Goal: Task Accomplishment & Management: Manage account settings

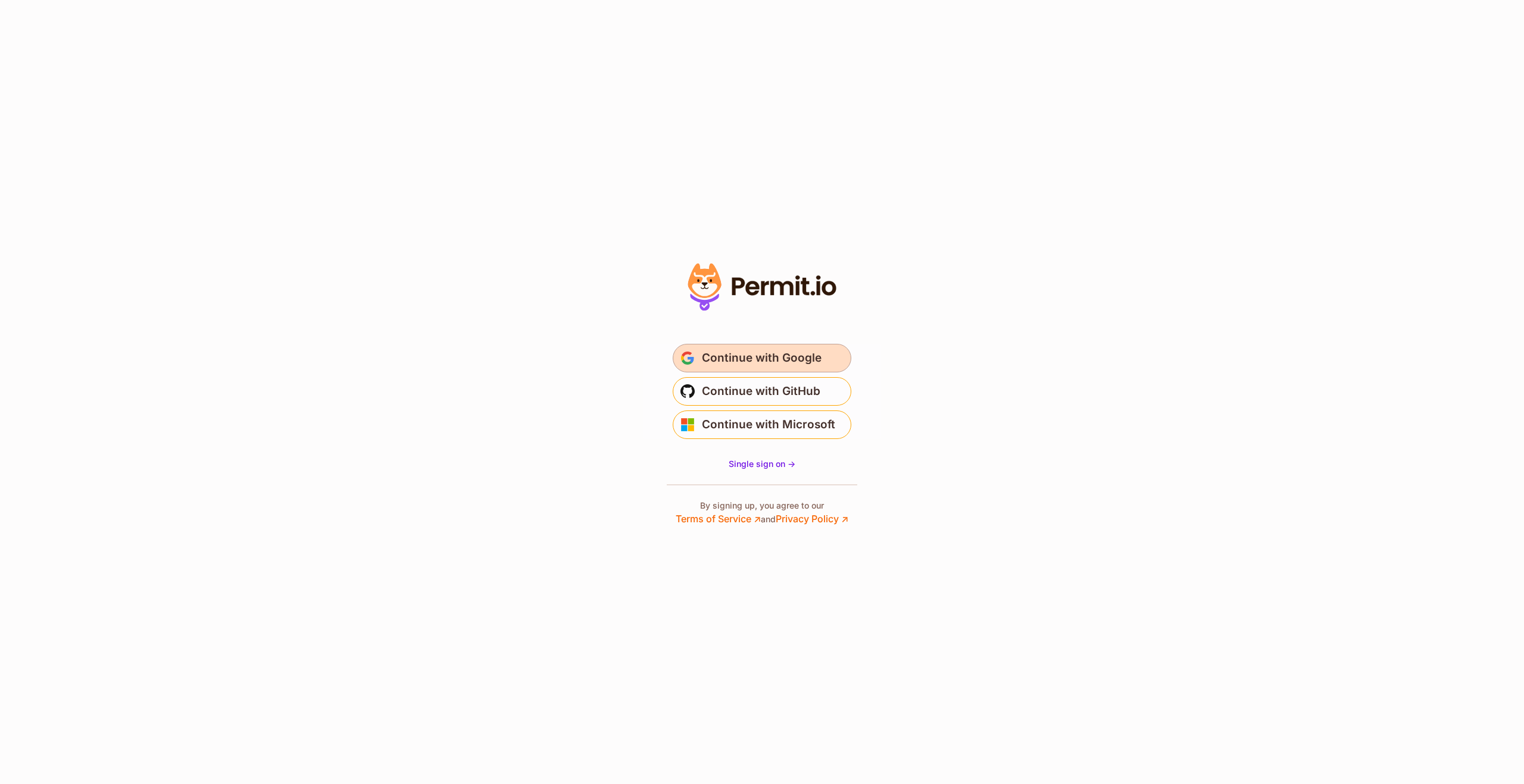
click at [800, 354] on span "Continue with Google" at bounding box center [762, 358] width 120 height 19
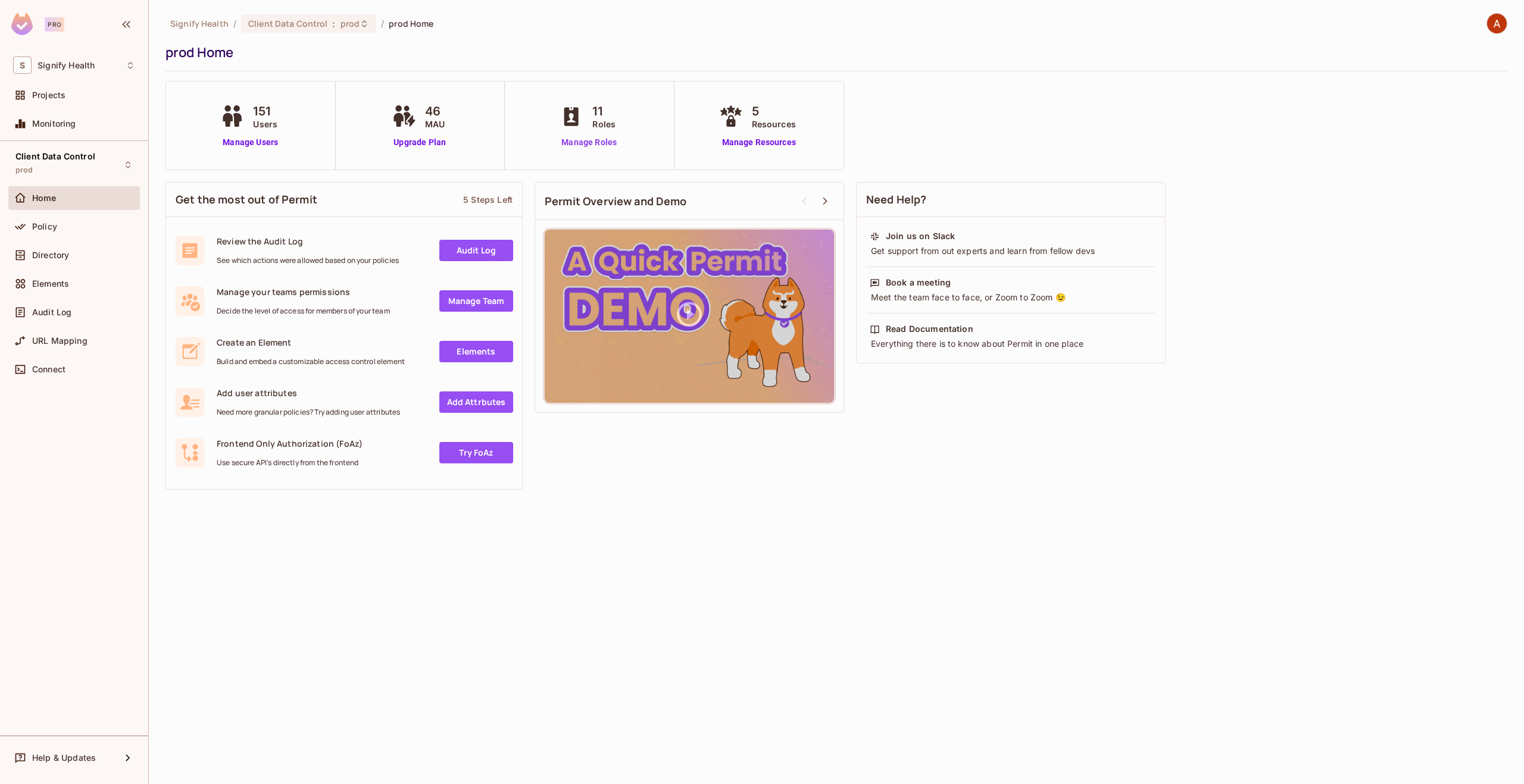
click at [592, 147] on link "Manage Roles" at bounding box center [589, 142] width 65 height 13
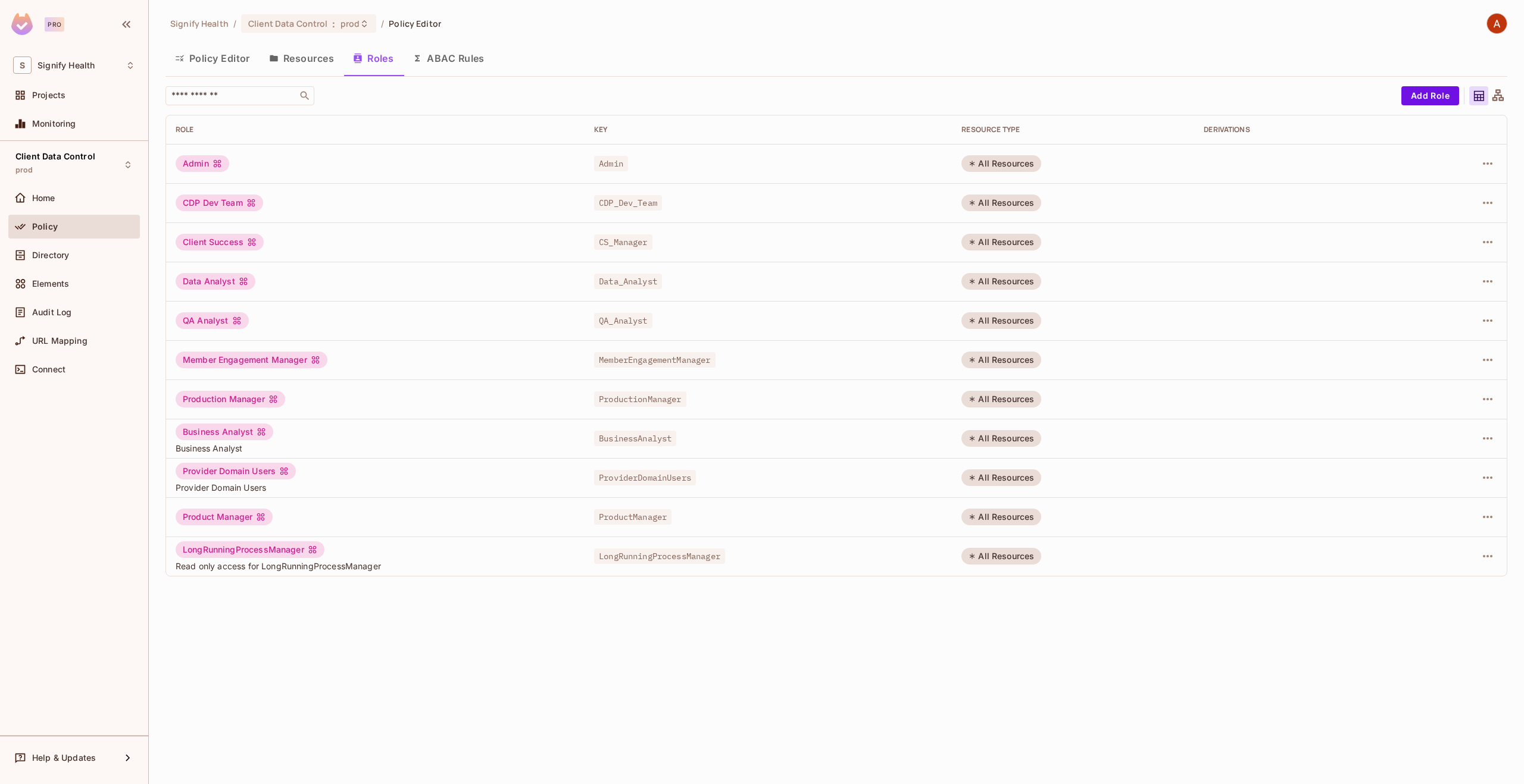
click at [227, 56] on button "Policy Editor" at bounding box center [212, 58] width 94 height 30
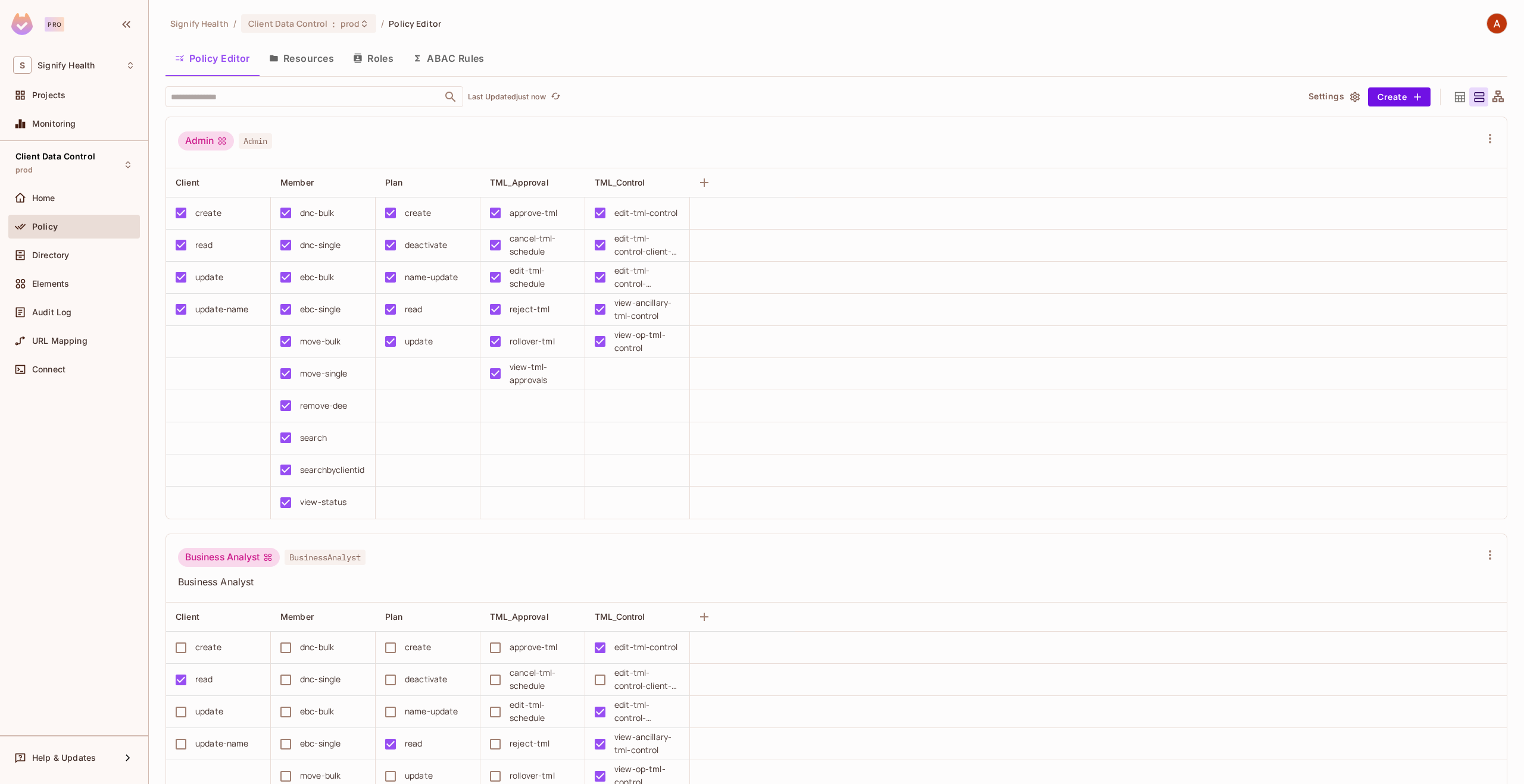
click at [371, 56] on button "Roles" at bounding box center [373, 58] width 60 height 30
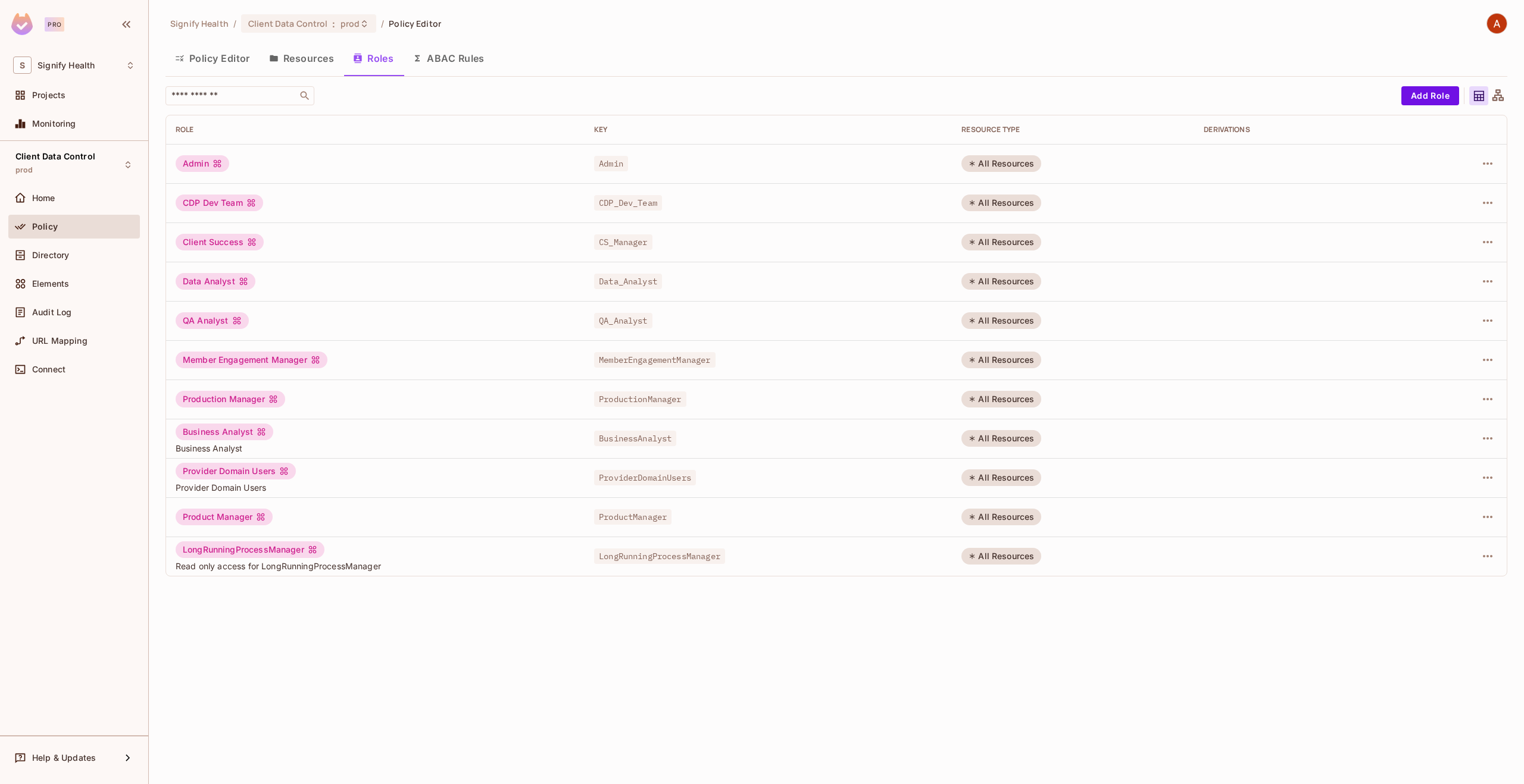
click at [224, 61] on button "Policy Editor" at bounding box center [212, 58] width 94 height 30
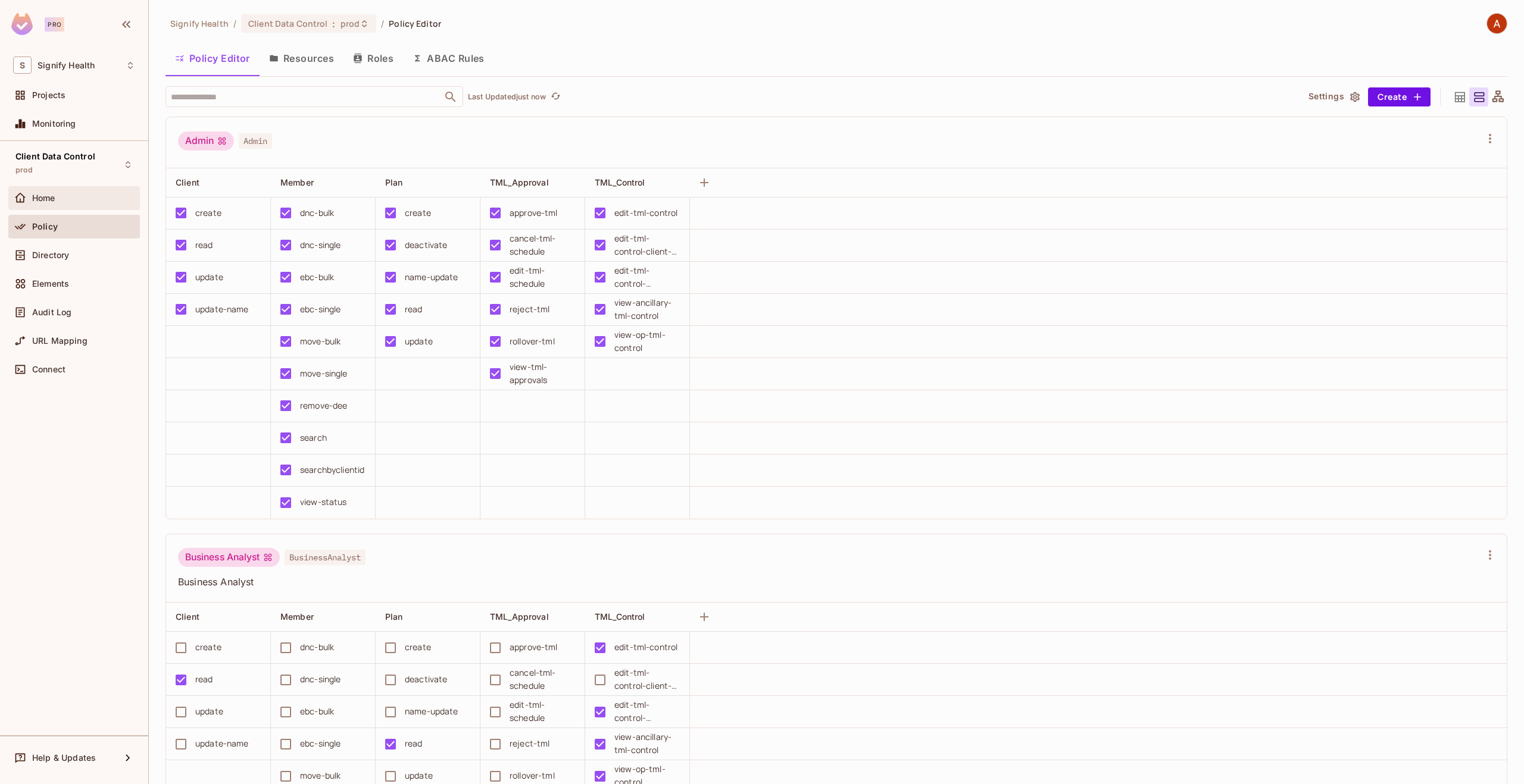
click at [78, 197] on div "Home" at bounding box center [83, 198] width 103 height 9
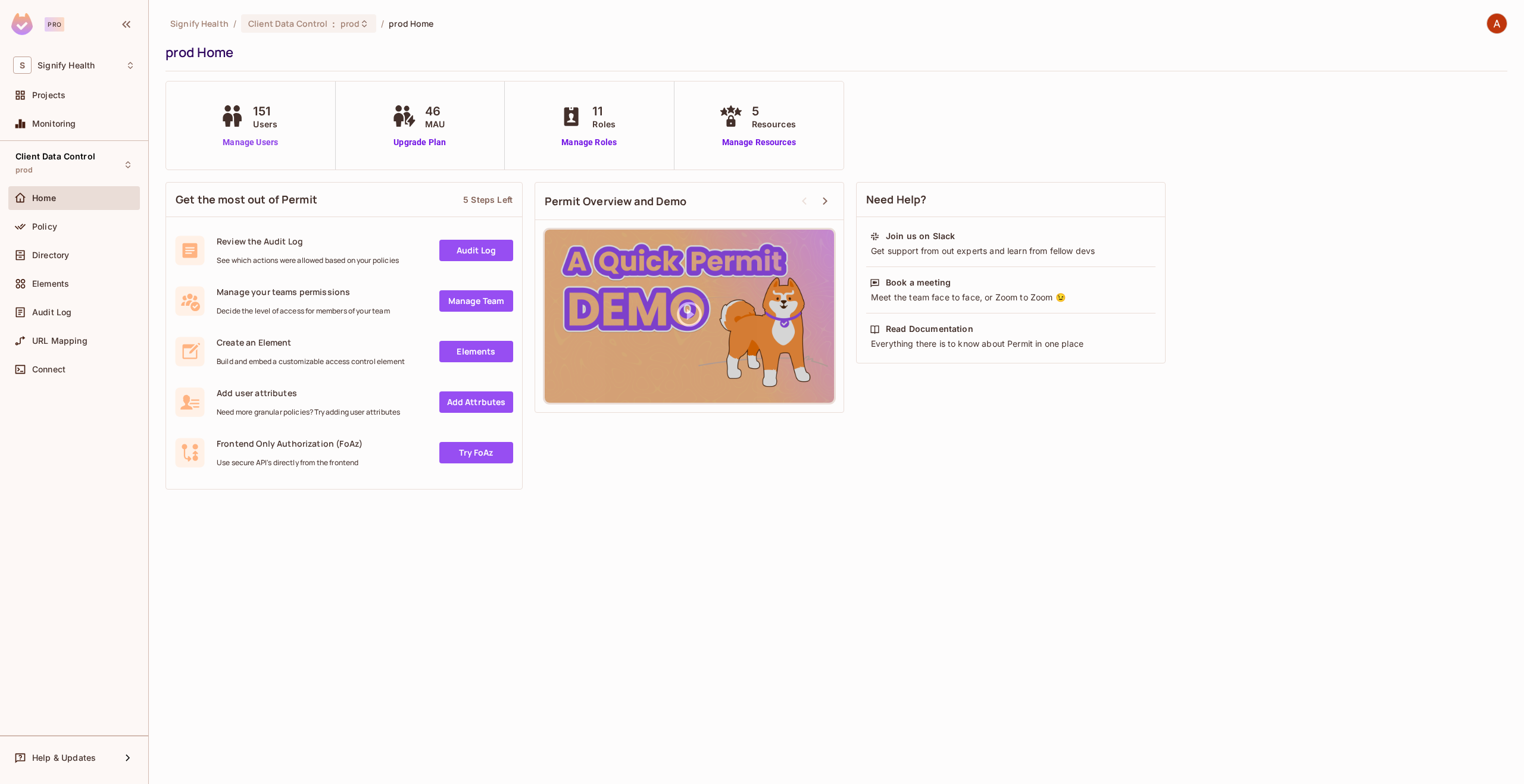
click at [247, 140] on link "Manage Users" at bounding box center [250, 142] width 66 height 13
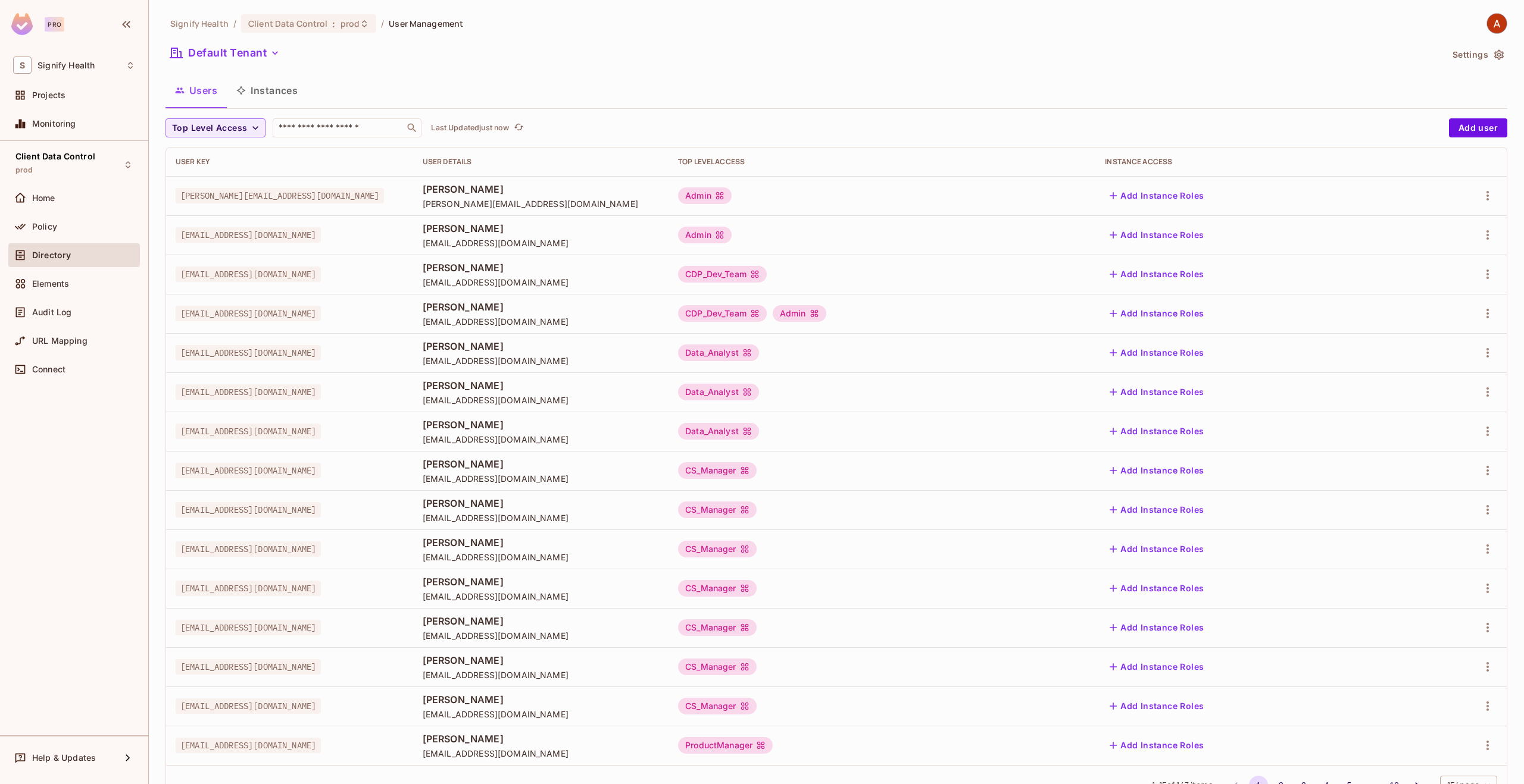
click at [313, 140] on div "Top Level Access ​ Last Updated just now Add user User Key User Details Top Lev…" at bounding box center [836, 461] width 1342 height 686
click at [308, 132] on input "text" at bounding box center [338, 127] width 125 height 12
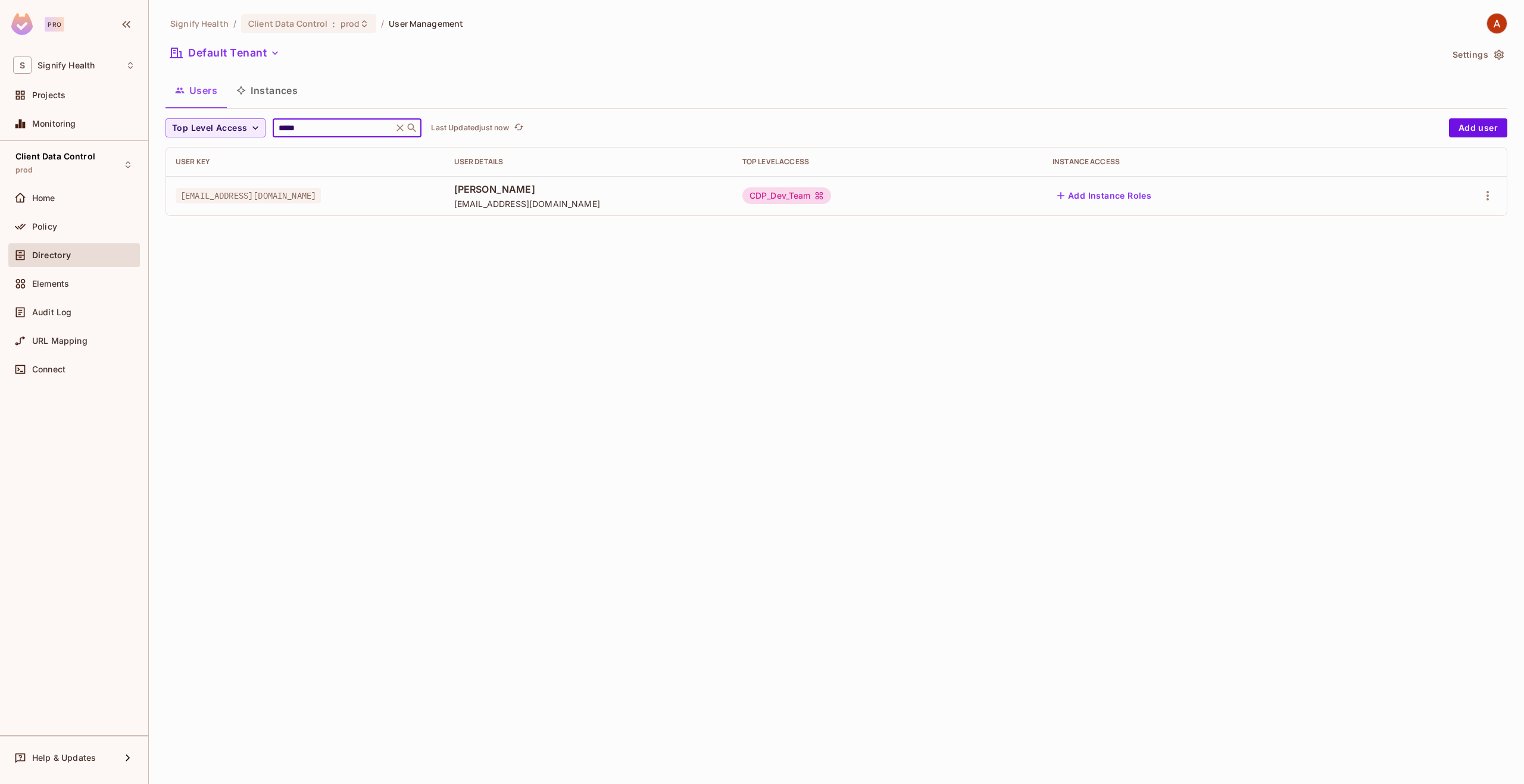
type input "*****"
click at [590, 186] on span "[PERSON_NAME]" at bounding box center [589, 189] width 269 height 13
click at [1488, 196] on icon "button" at bounding box center [1487, 195] width 2 height 9
click at [1437, 226] on li "Edit" at bounding box center [1436, 223] width 105 height 26
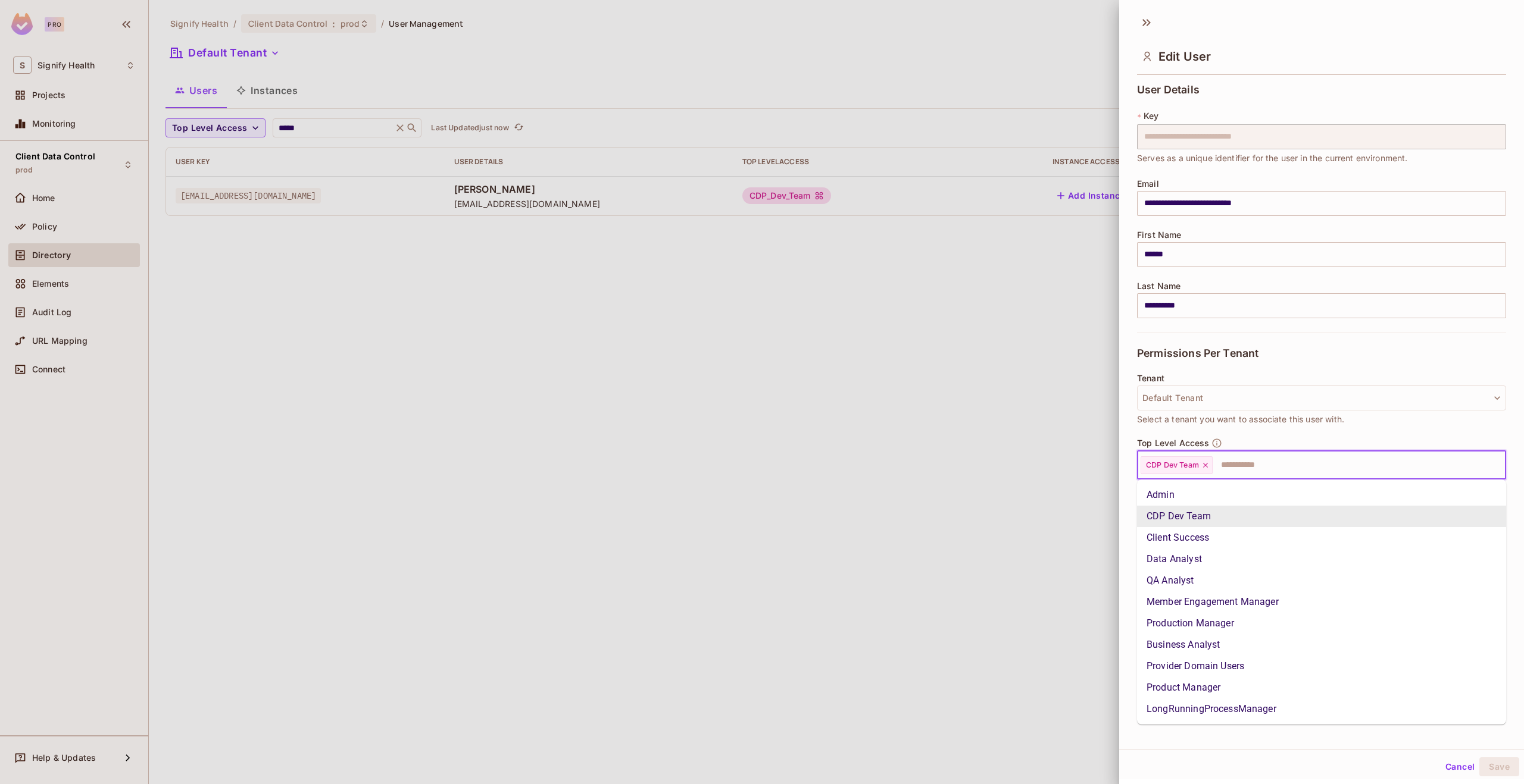
click at [1261, 459] on input "text" at bounding box center [1349, 465] width 269 height 23
click at [1207, 498] on li "Admin" at bounding box center [1322, 495] width 369 height 21
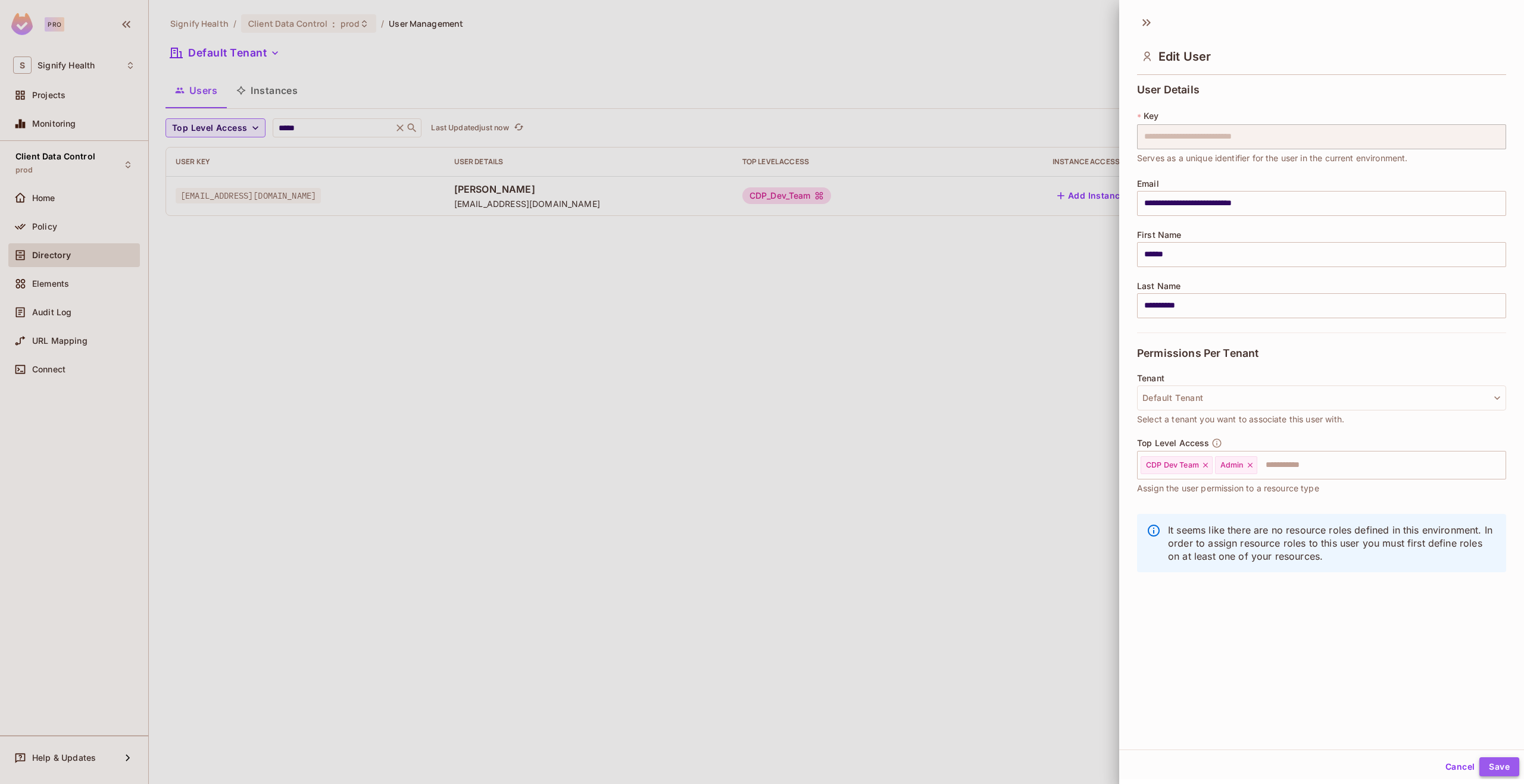
click at [1501, 774] on button "Save" at bounding box center [1499, 767] width 40 height 19
